Goal: Task Accomplishment & Management: Complete application form

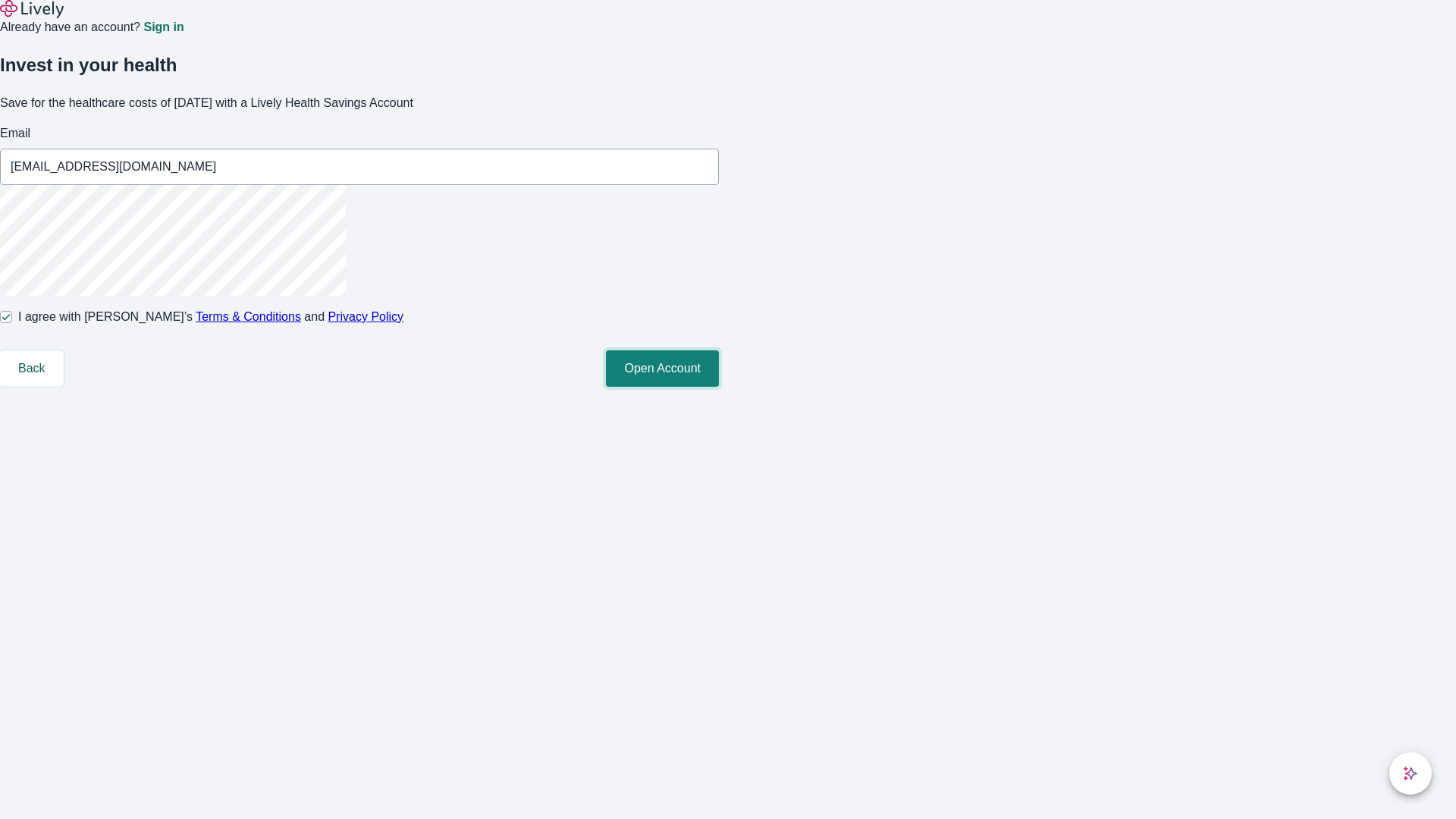
click at [719, 386] on button "Open Account" at bounding box center [662, 368] width 113 height 37
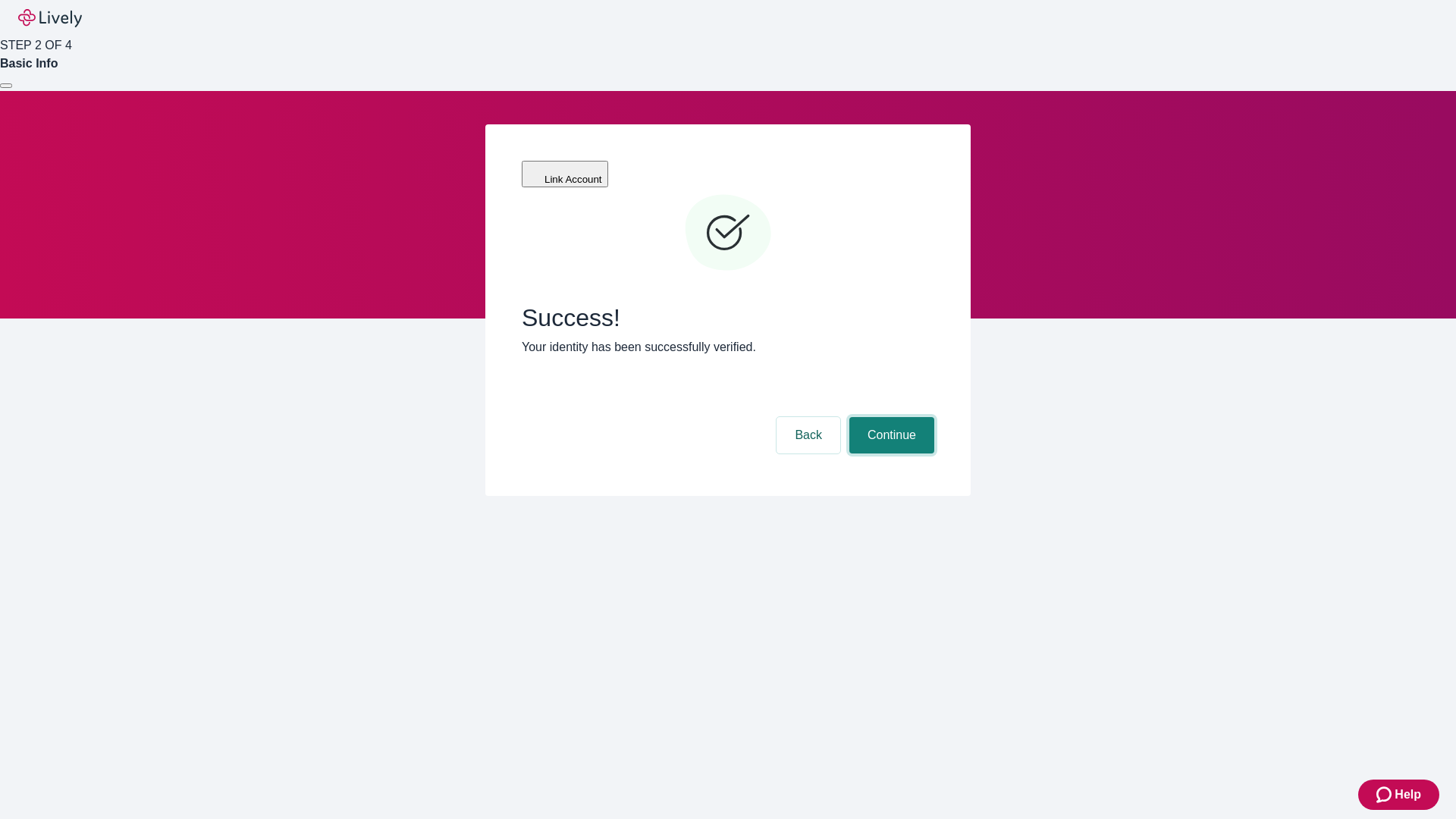
click at [890, 417] on button "Continue" at bounding box center [892, 435] width 85 height 37
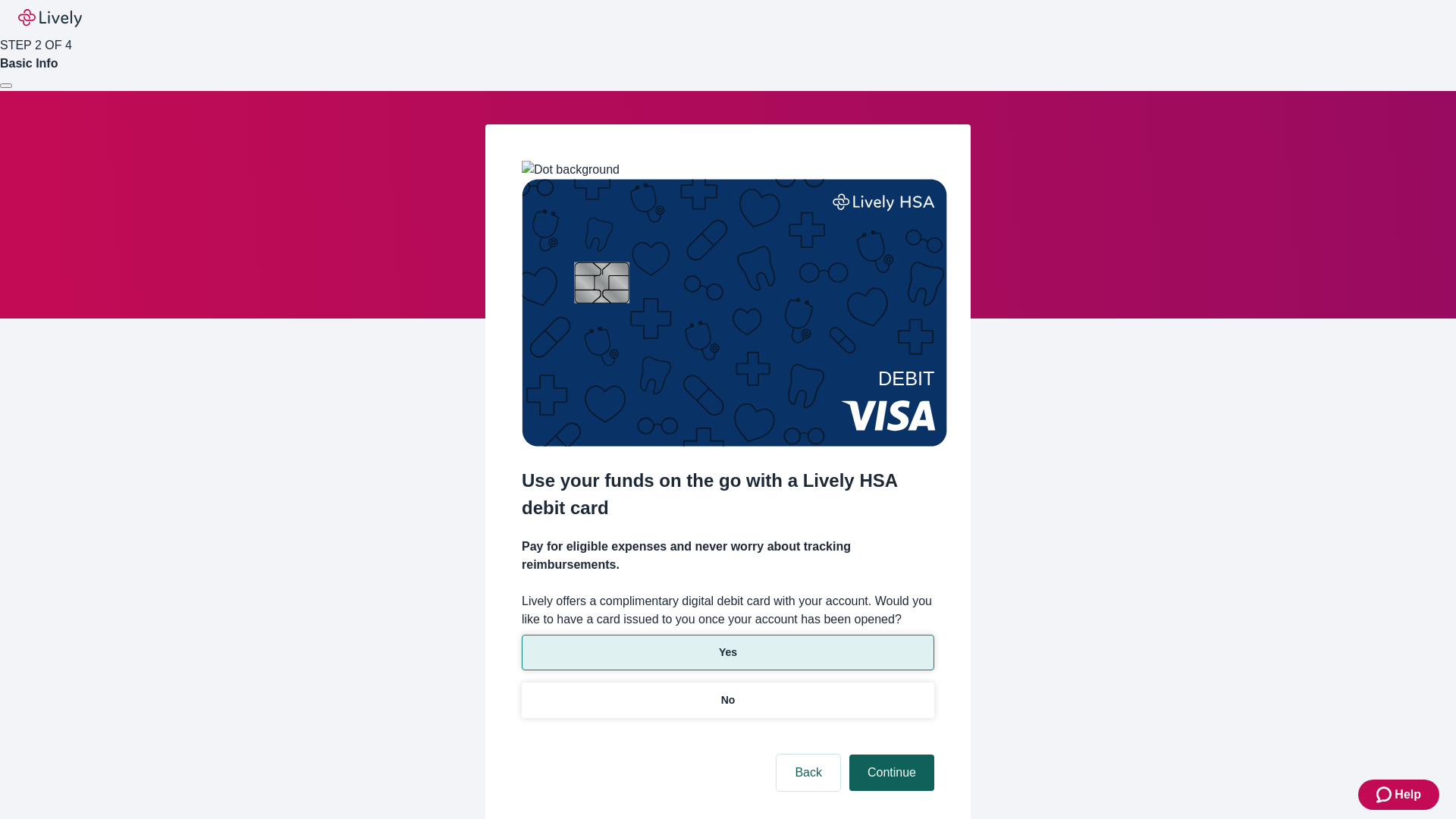
click at [727, 644] on p "Yes" at bounding box center [728, 652] width 18 height 16
click at [890, 755] on button "Continue" at bounding box center [892, 773] width 85 height 37
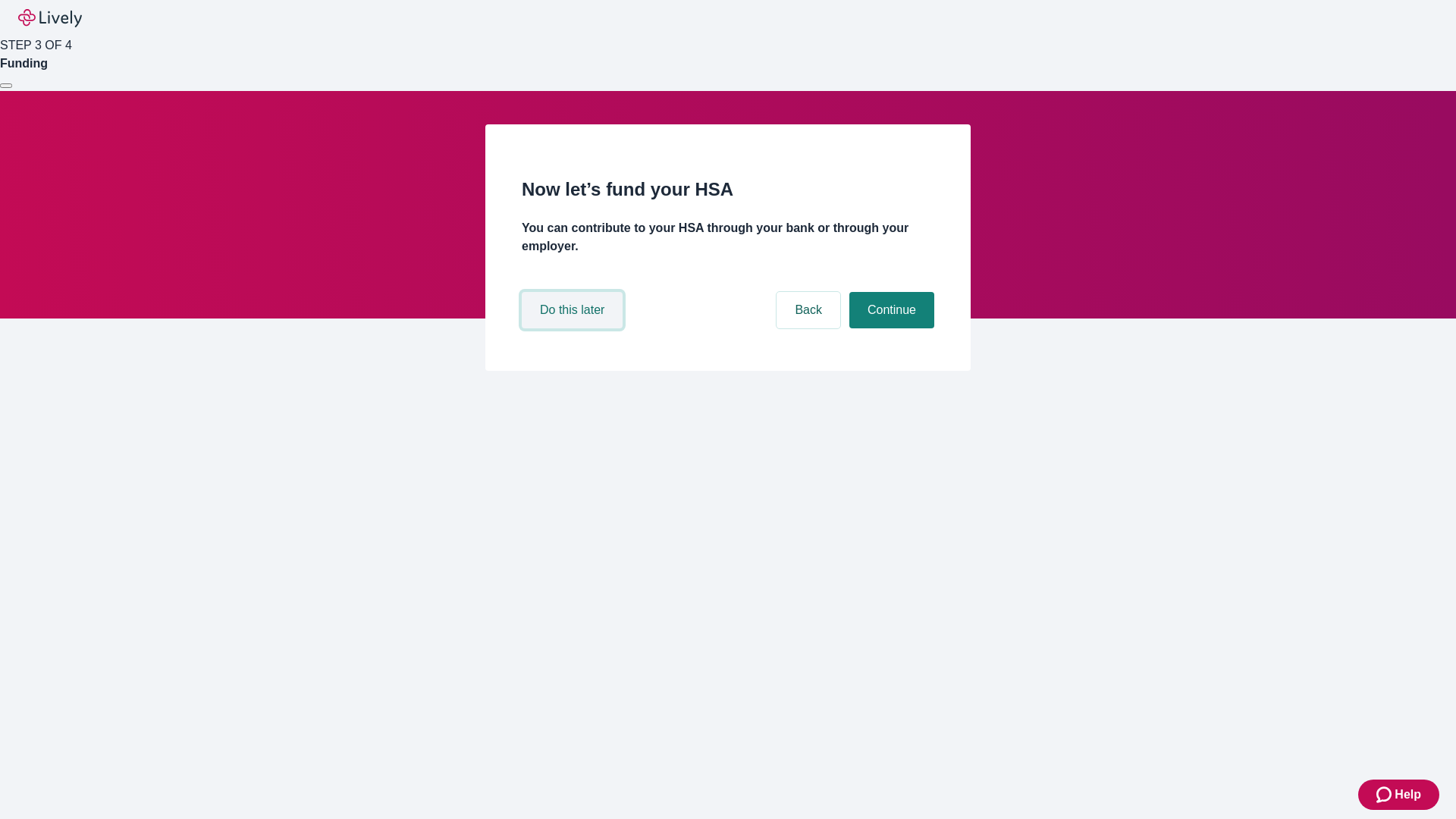
click at [574, 329] on button "Do this later" at bounding box center [572, 310] width 101 height 37
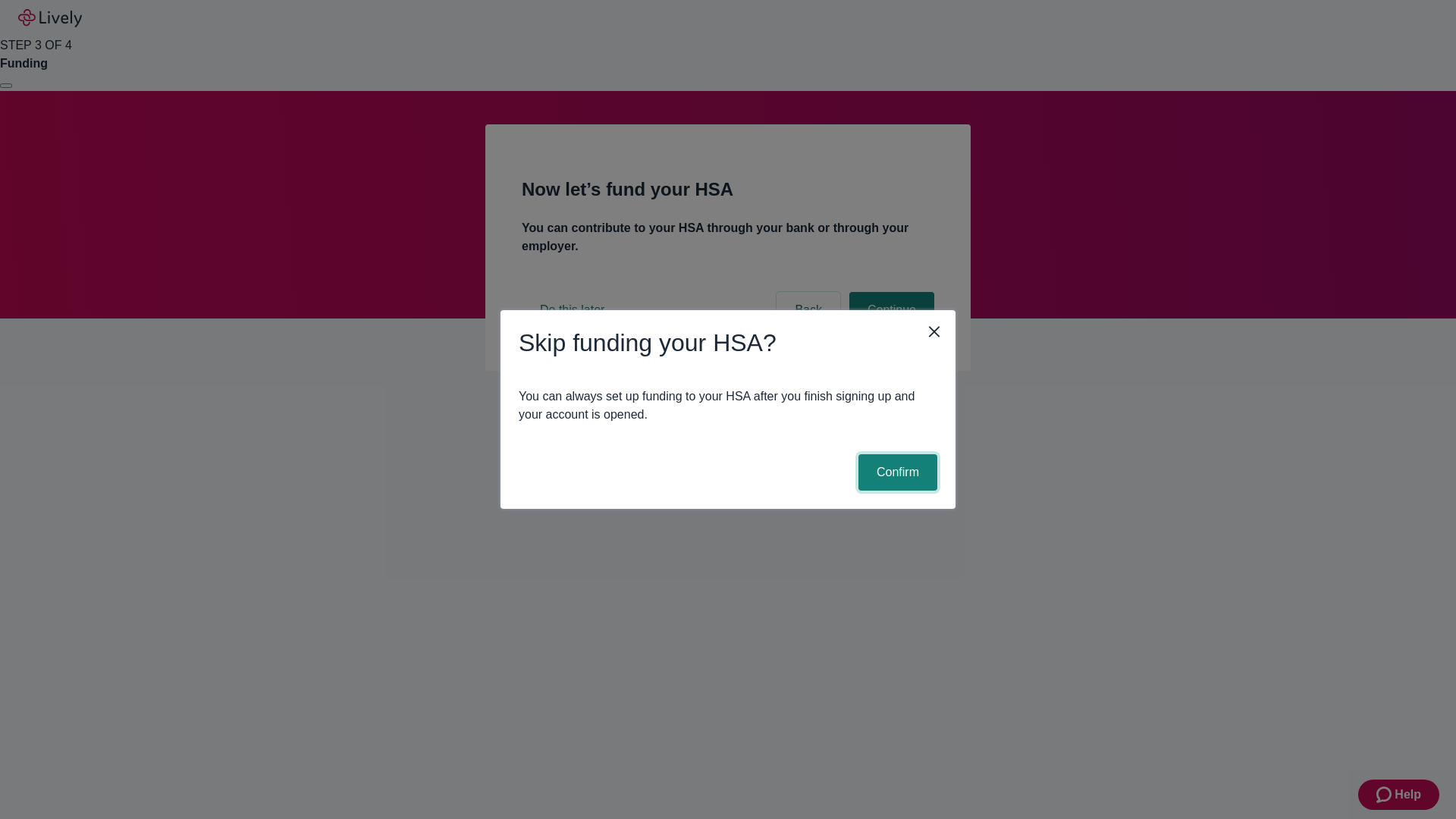
click at [896, 472] on button "Confirm" at bounding box center [897, 472] width 79 height 37
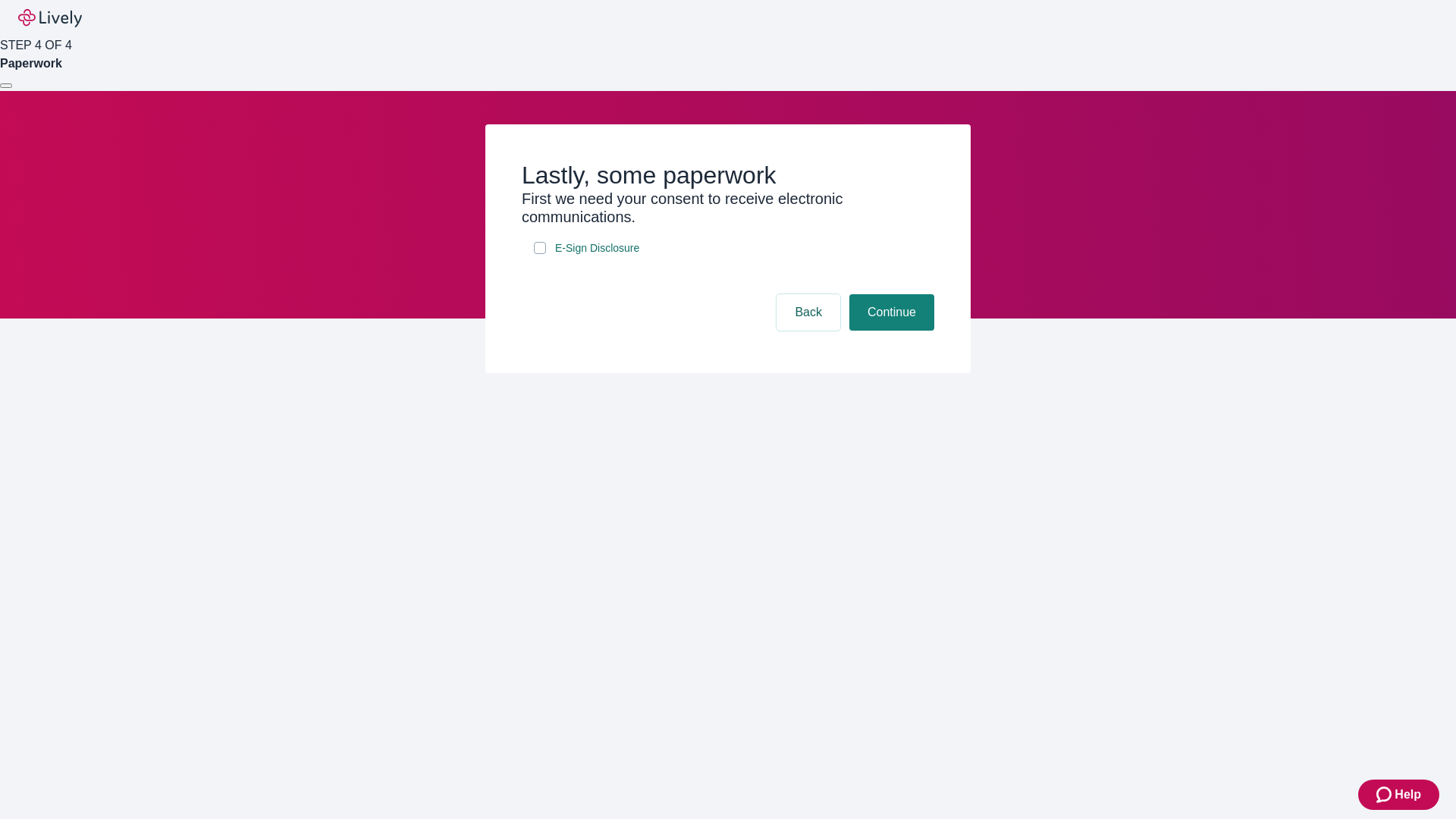
click at [540, 254] on input "E-Sign Disclosure" at bounding box center [540, 248] width 12 height 12
checkbox input "true"
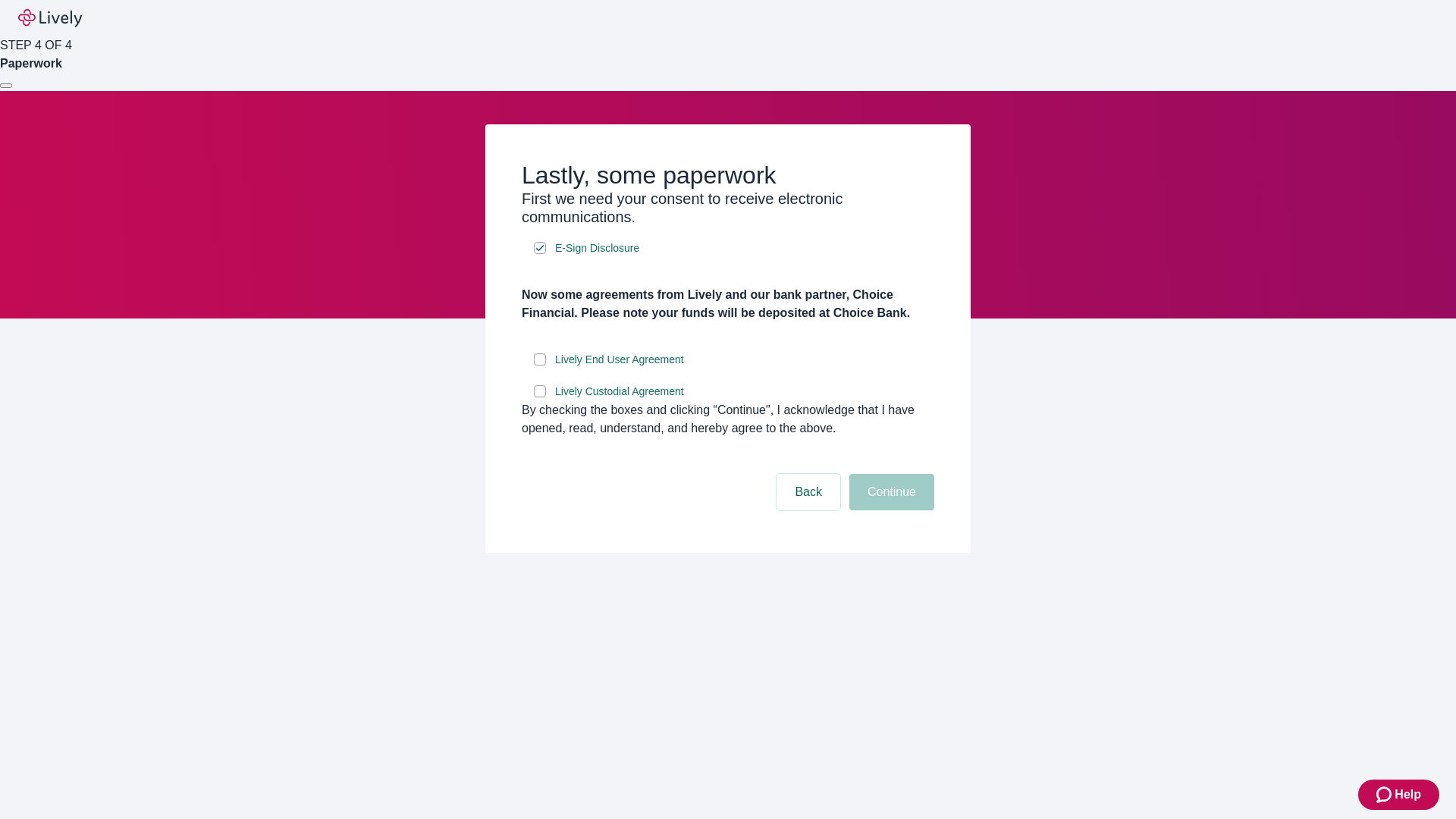
click at [540, 365] on input "Lively End User Agreement" at bounding box center [540, 359] width 12 height 12
checkbox input "true"
click at [540, 398] on input "Lively Custodial Agreement" at bounding box center [540, 390] width 12 height 12
checkbox input "true"
click at [890, 510] on button "Continue" at bounding box center [892, 492] width 85 height 37
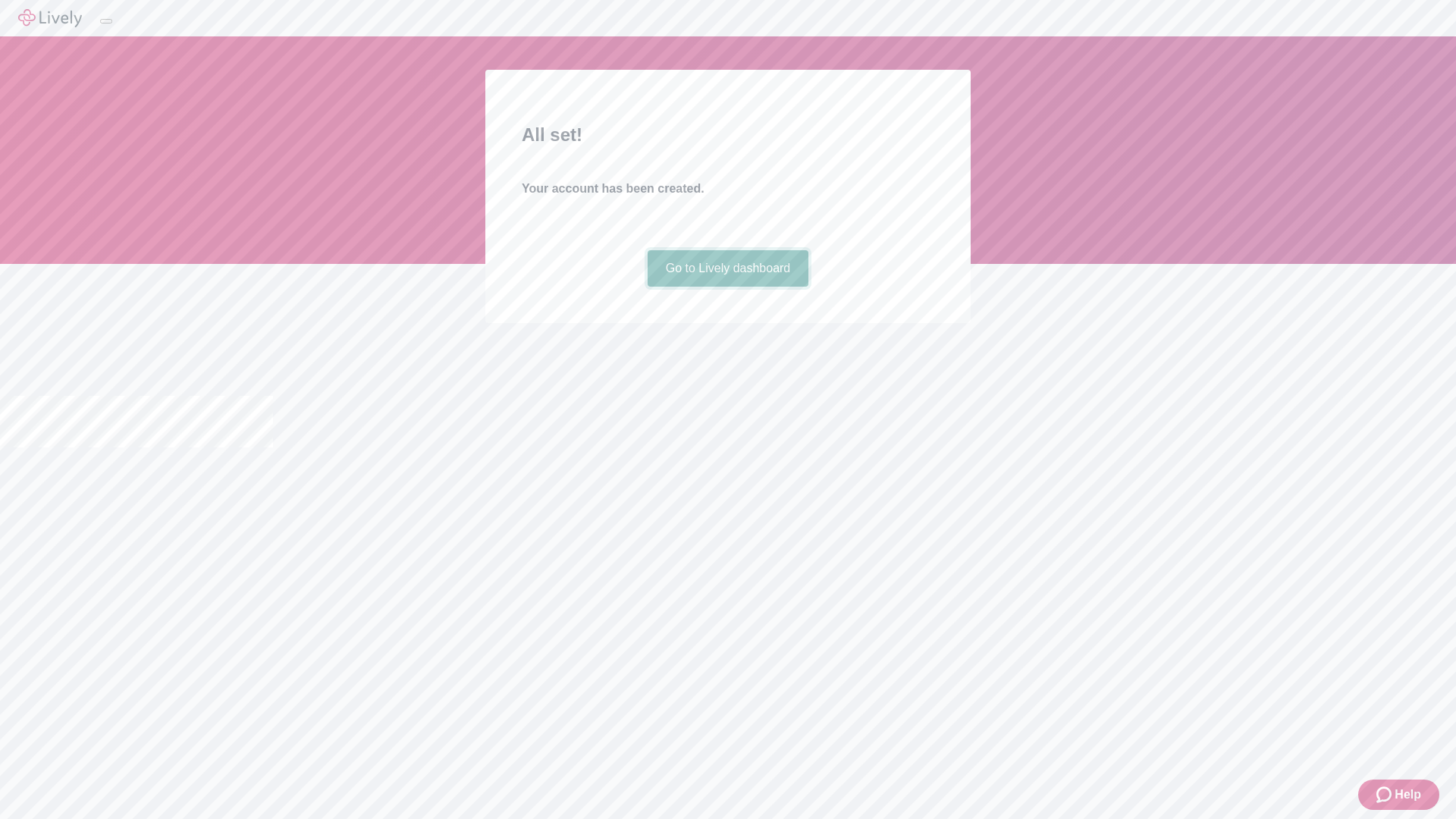
click at [727, 286] on link "Go to Lively dashboard" at bounding box center [728, 268] width 161 height 37
